Goal: Information Seeking & Learning: Learn about a topic

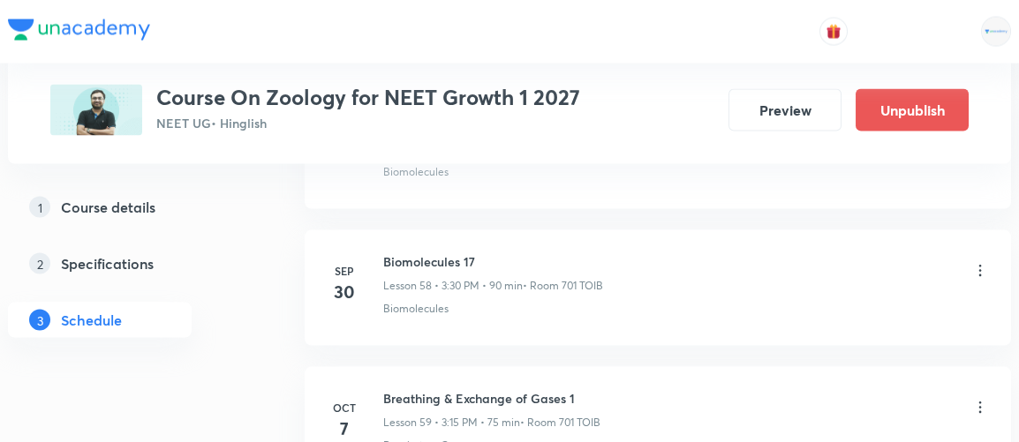
scroll to position [9003, 0]
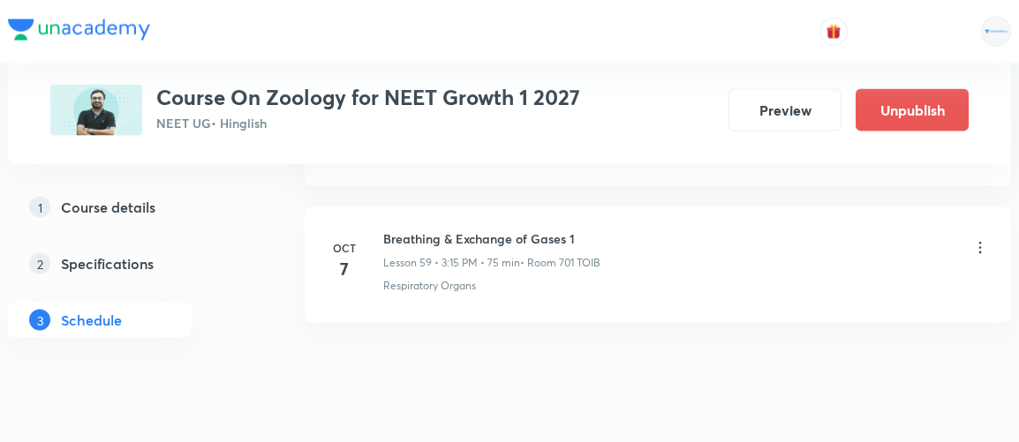
click at [981, 239] on icon at bounding box center [980, 248] width 18 height 18
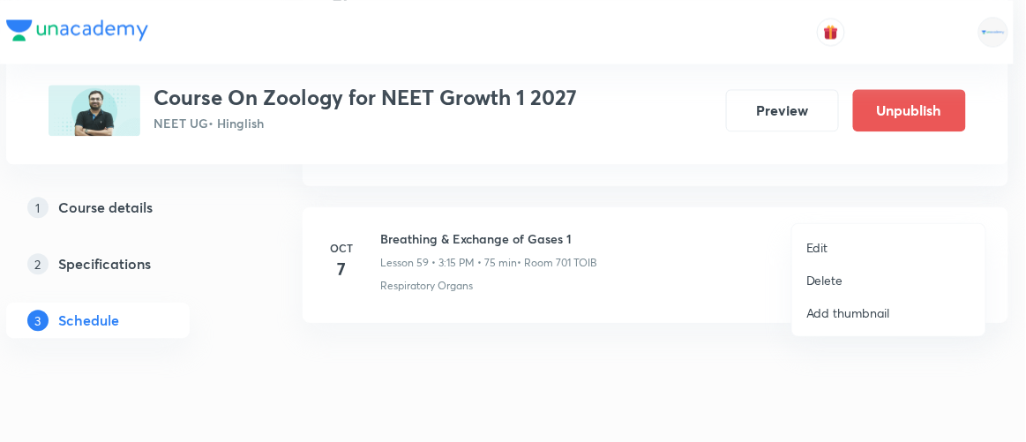
click at [775, 109] on div at bounding box center [513, 221] width 1026 height 442
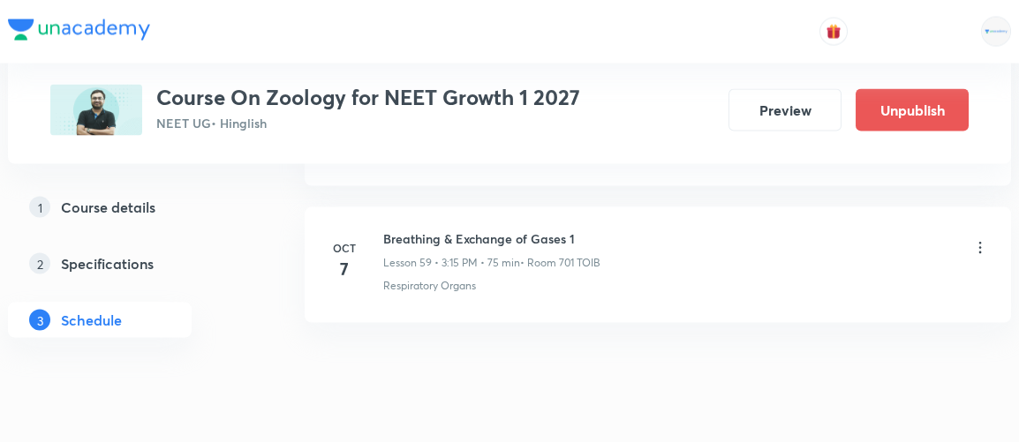
click at [775, 109] on button "Preview" at bounding box center [784, 110] width 113 height 42
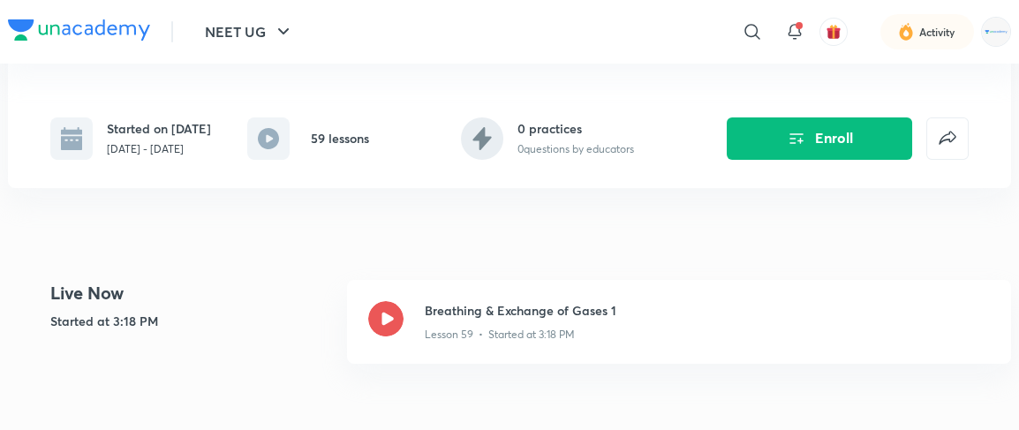
scroll to position [330, 0]
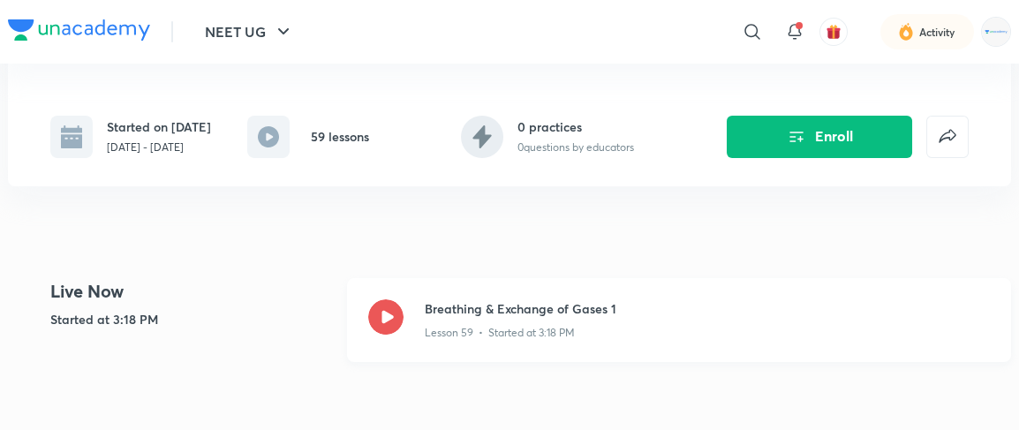
click at [507, 337] on div "Lesson 59 • Started at 3:18 PM" at bounding box center [707, 329] width 565 height 23
